Goal: Information Seeking & Learning: Learn about a topic

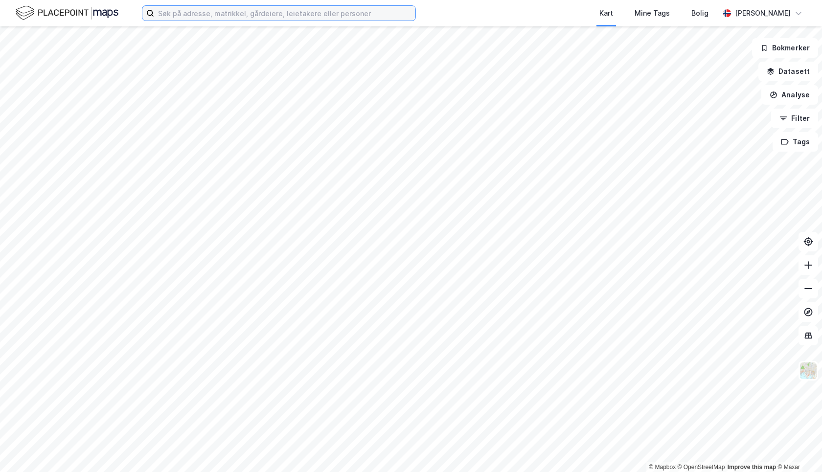
click at [182, 13] on input at bounding box center [284, 13] width 261 height 15
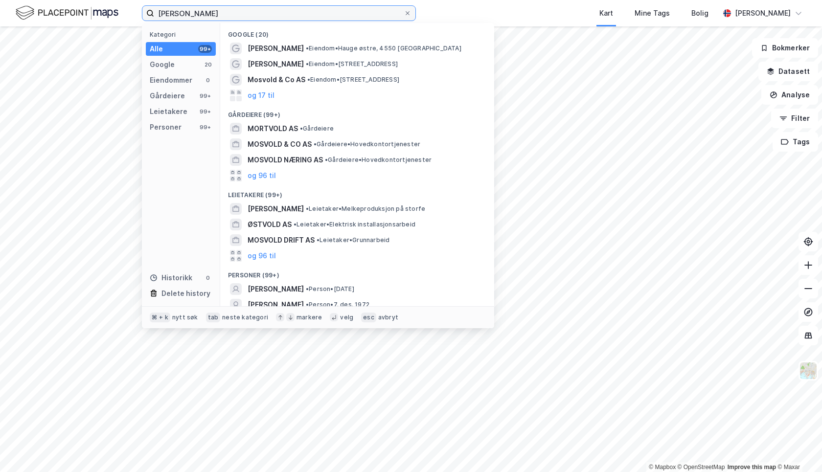
click at [248, 13] on input "[PERSON_NAME]" at bounding box center [279, 13] width 250 height 15
type input "[PERSON_NAME]"
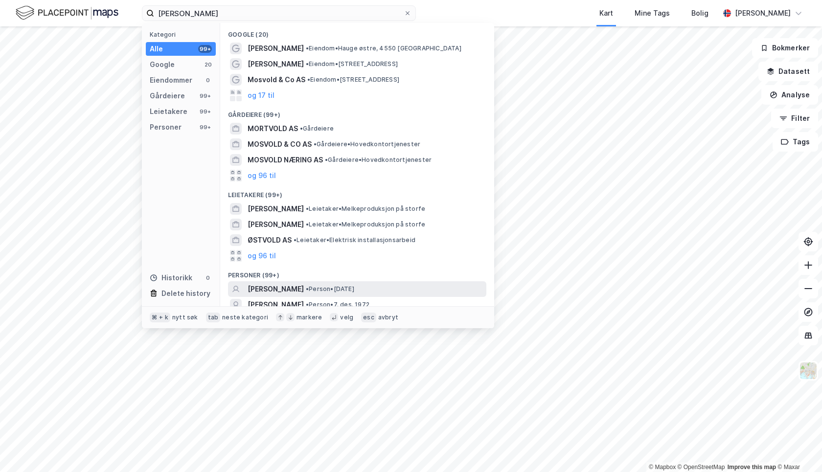
click at [354, 290] on span "• Person • [DATE]" at bounding box center [330, 289] width 48 height 8
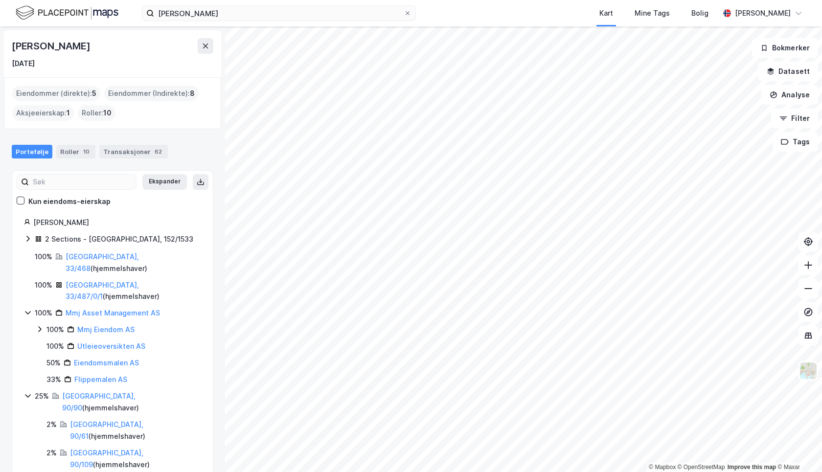
click at [28, 237] on icon at bounding box center [27, 239] width 3 height 6
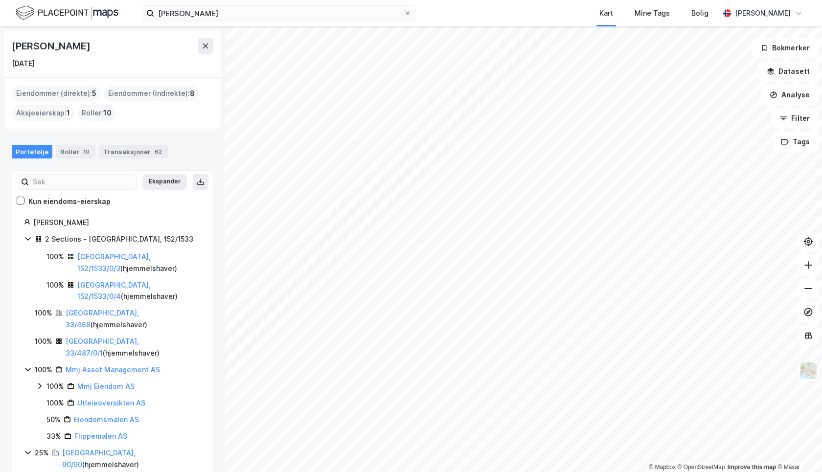
click at [28, 237] on icon at bounding box center [28, 239] width 8 height 8
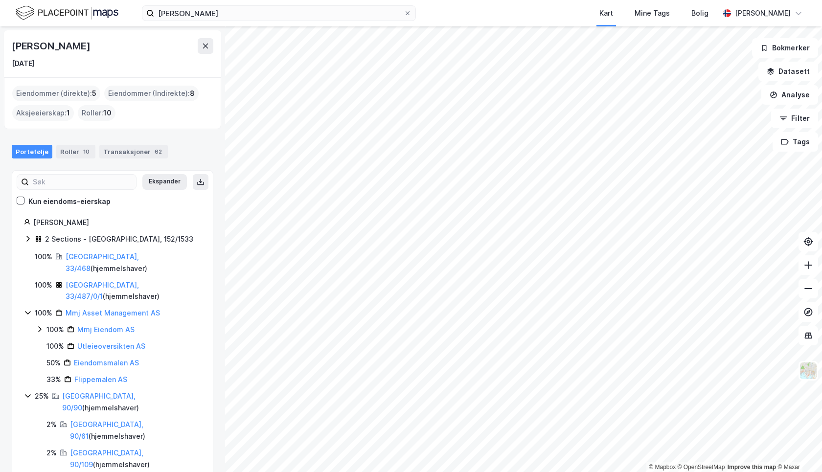
click at [28, 239] on icon at bounding box center [27, 239] width 3 height 6
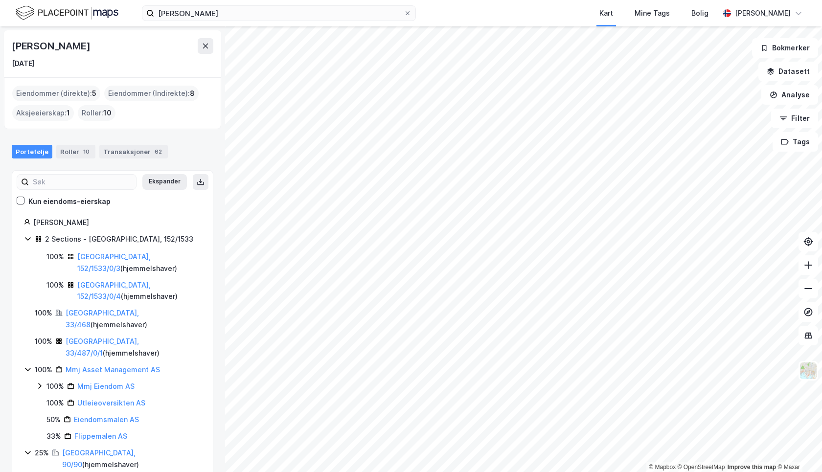
click at [28, 239] on icon at bounding box center [27, 238] width 5 height 3
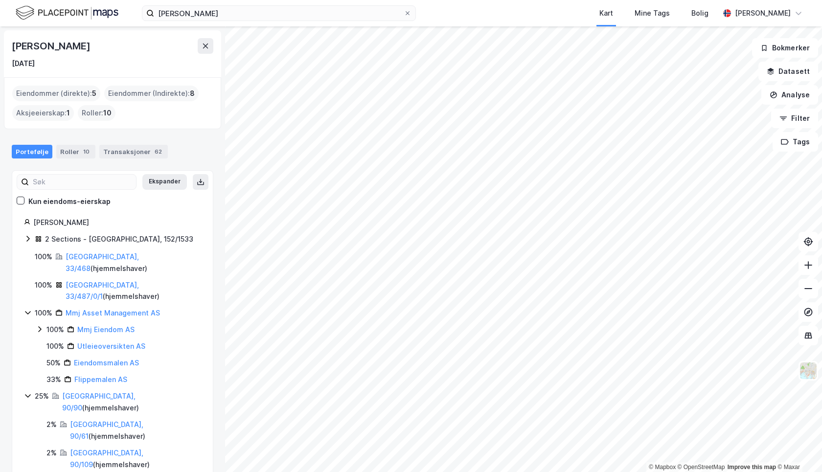
click at [28, 312] on icon at bounding box center [27, 313] width 5 height 3
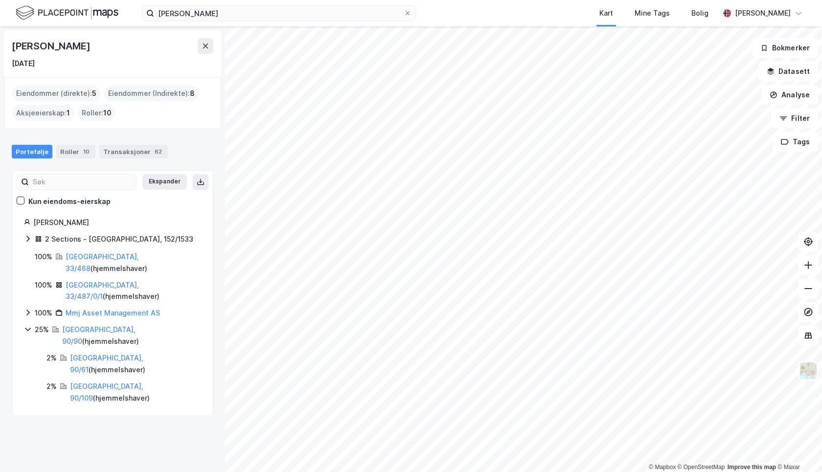
click at [28, 310] on icon at bounding box center [27, 313] width 3 height 6
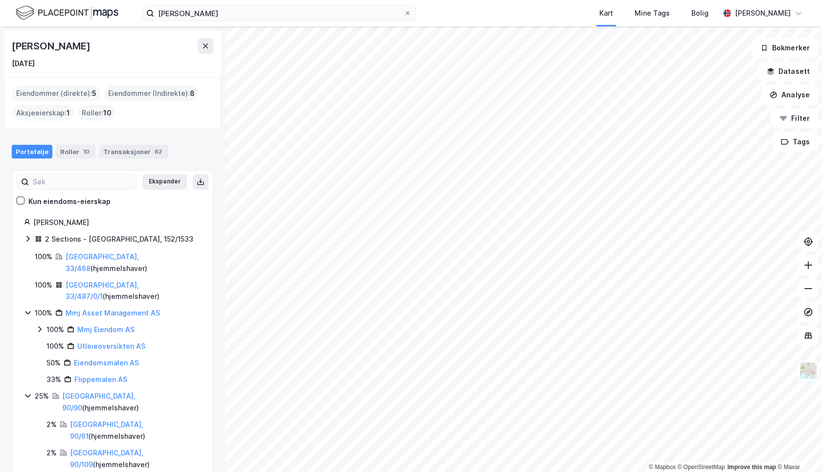
click at [41, 325] on icon at bounding box center [40, 329] width 8 height 8
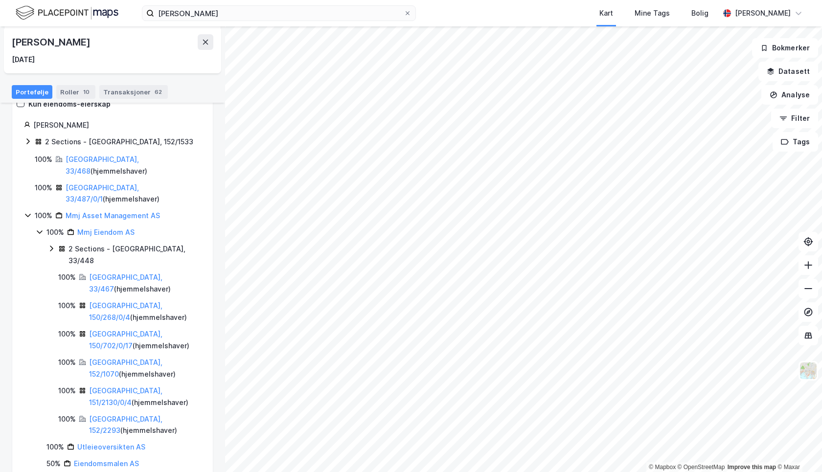
scroll to position [100, 0]
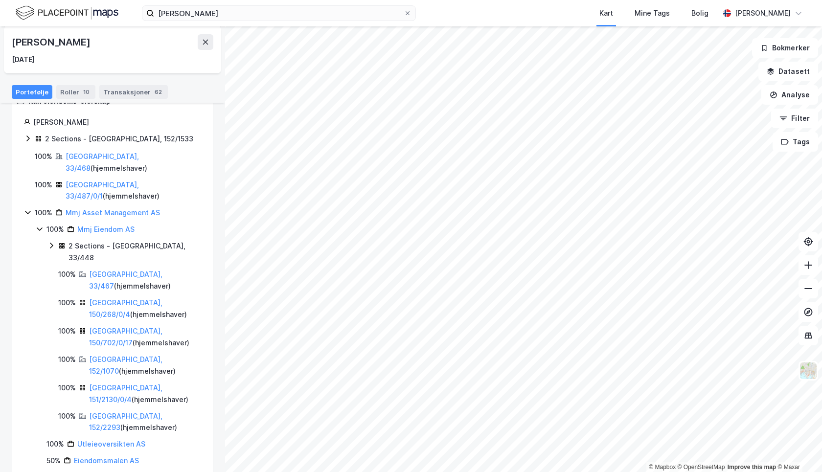
click at [54, 242] on icon at bounding box center [51, 246] width 8 height 8
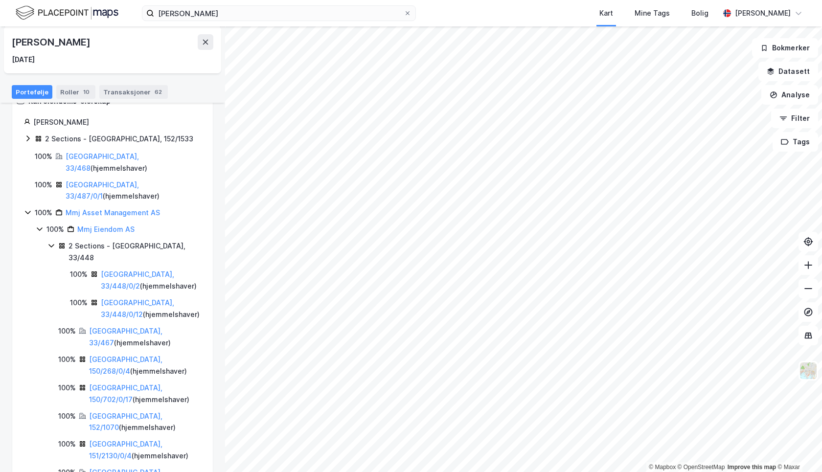
click at [52, 245] on icon at bounding box center [50, 246] width 5 height 3
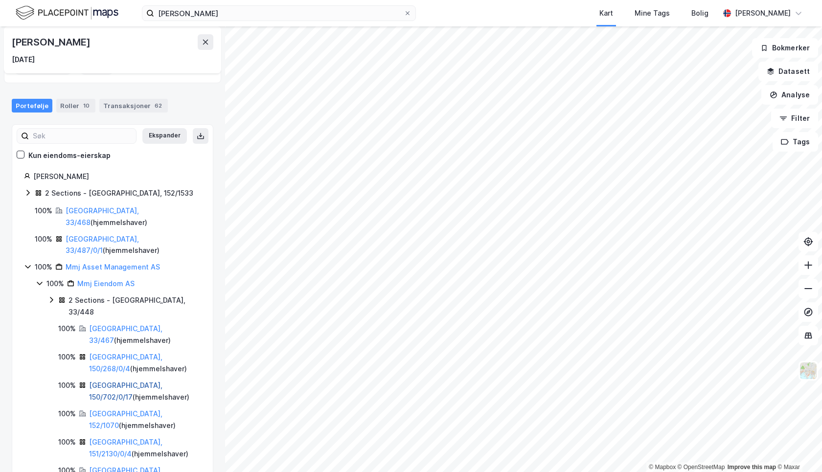
scroll to position [43, 0]
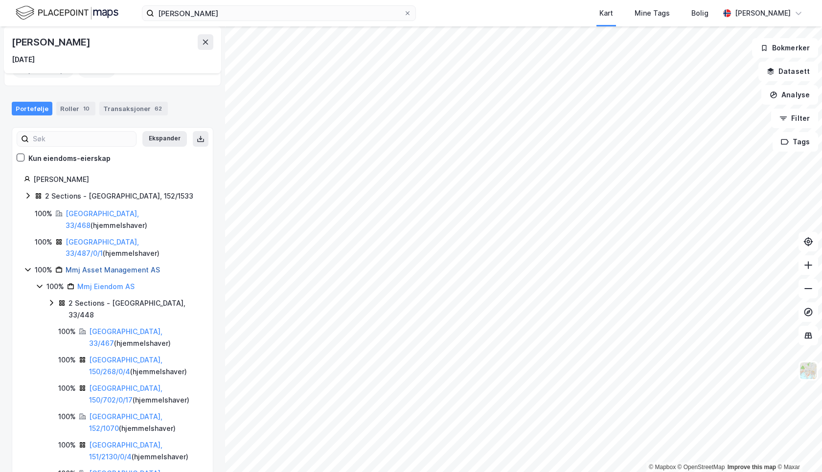
click at [118, 266] on link "Mmj Asset Management AS" at bounding box center [113, 270] width 94 height 8
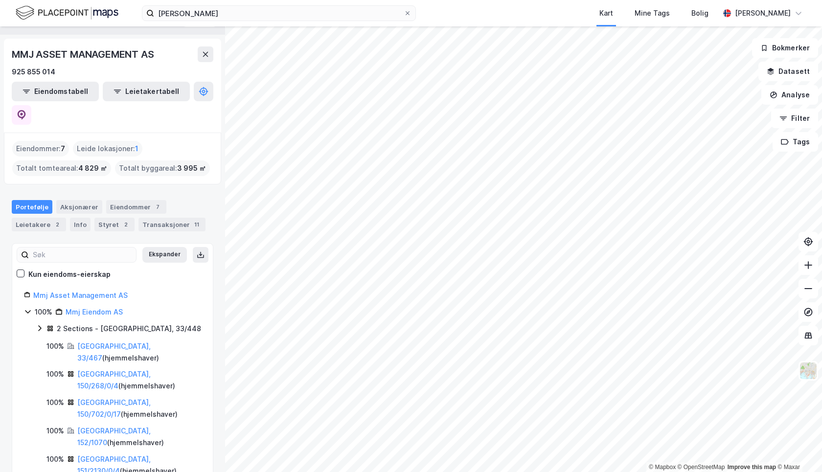
scroll to position [15, 0]
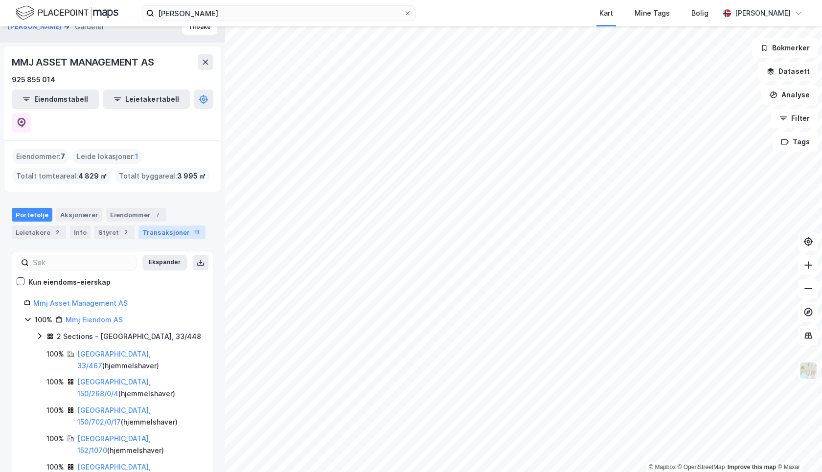
click at [179, 226] on div "Transaksjoner 11" at bounding box center [171, 233] width 67 height 14
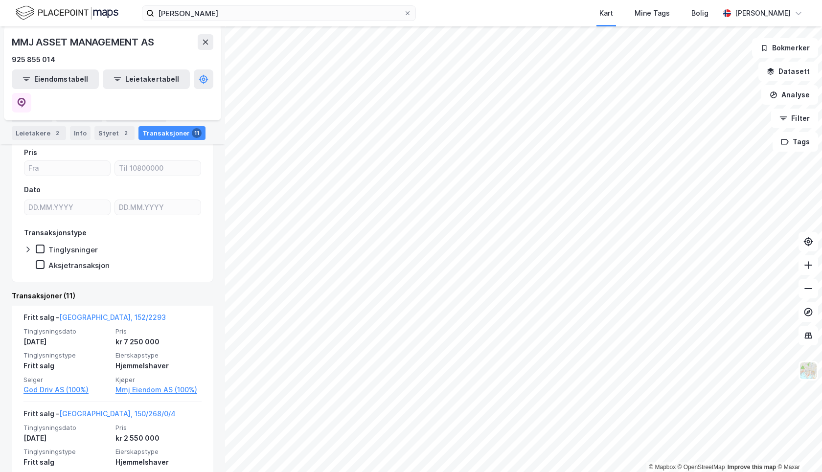
scroll to position [114, 0]
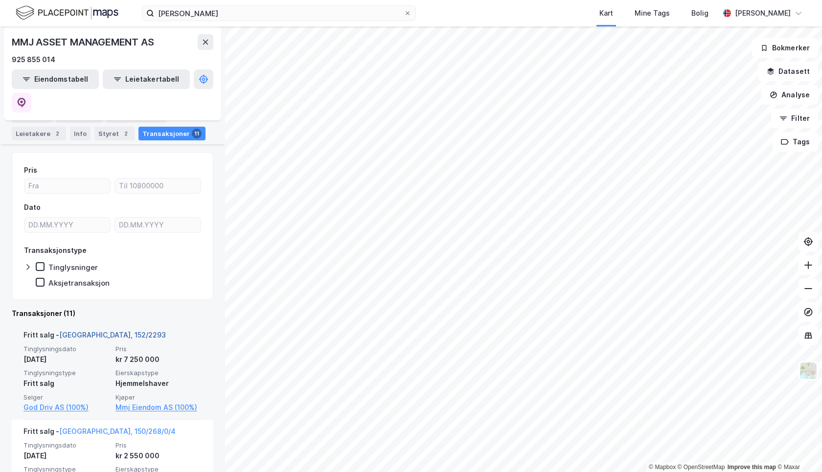
click at [93, 331] on link "[GEOGRAPHIC_DATA], 152/2293" at bounding box center [112, 335] width 107 height 8
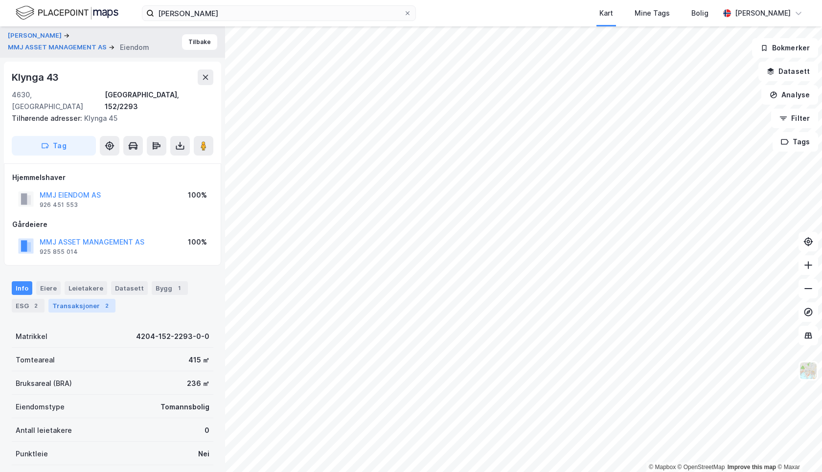
click at [102, 301] on div "2" at bounding box center [107, 306] width 10 height 10
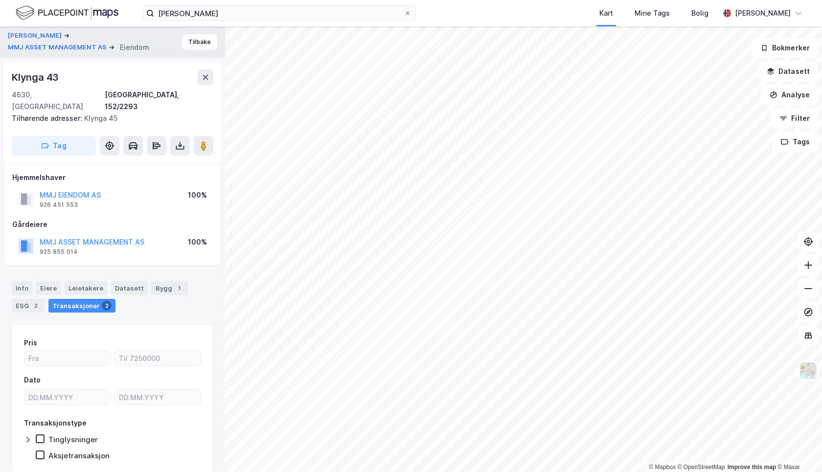
scroll to position [228, 0]
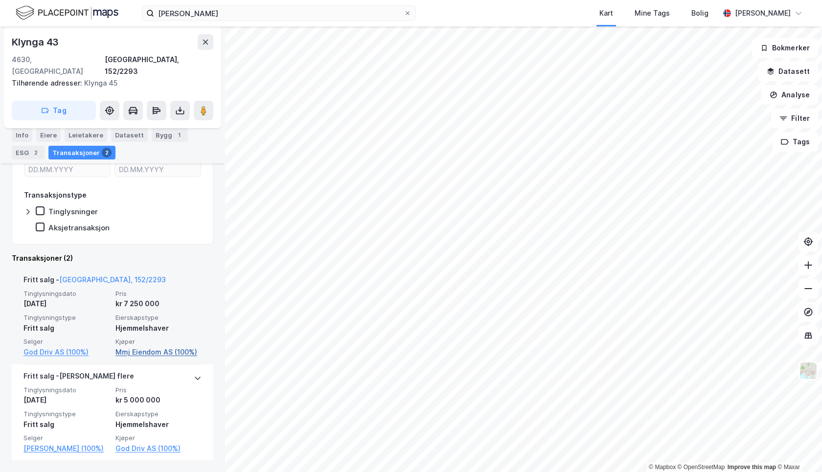
click at [158, 346] on link "Mmj Eiendom AS (100%)" at bounding box center [158, 352] width 86 height 12
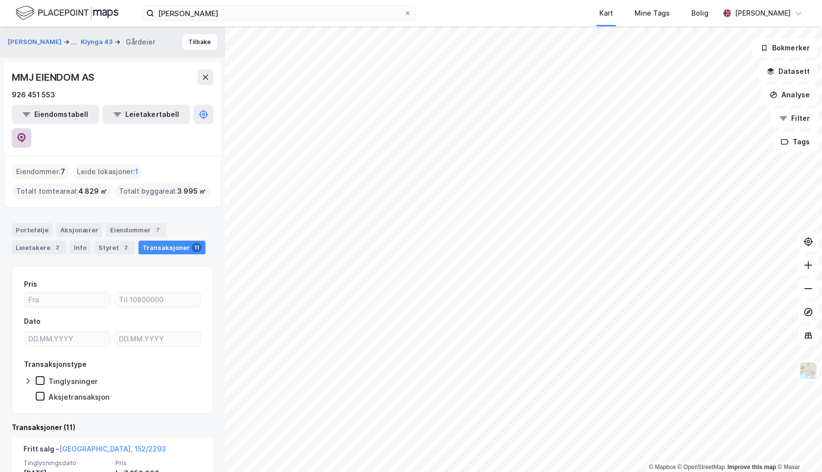
click at [26, 133] on icon at bounding box center [22, 138] width 10 height 10
